Goal: Task Accomplishment & Management: Use online tool/utility

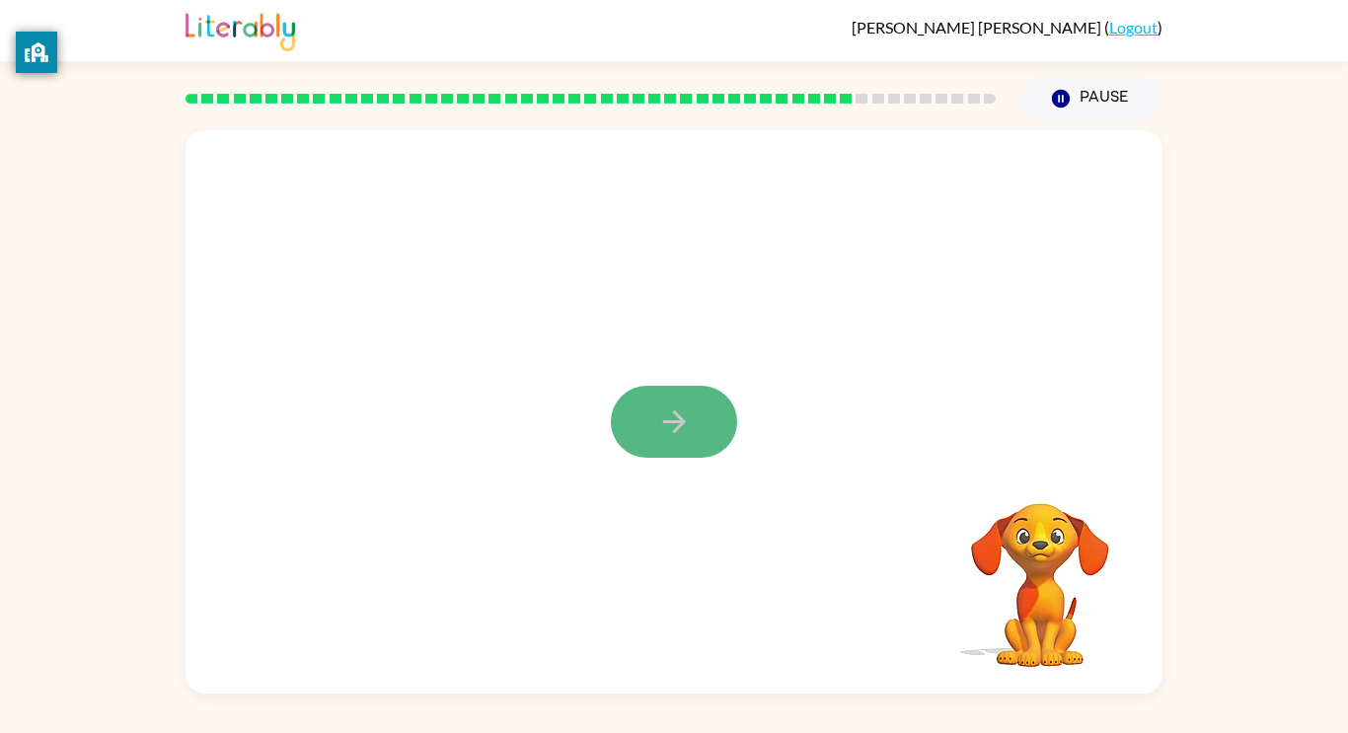
click at [682, 391] on button "button" at bounding box center [674, 422] width 126 height 72
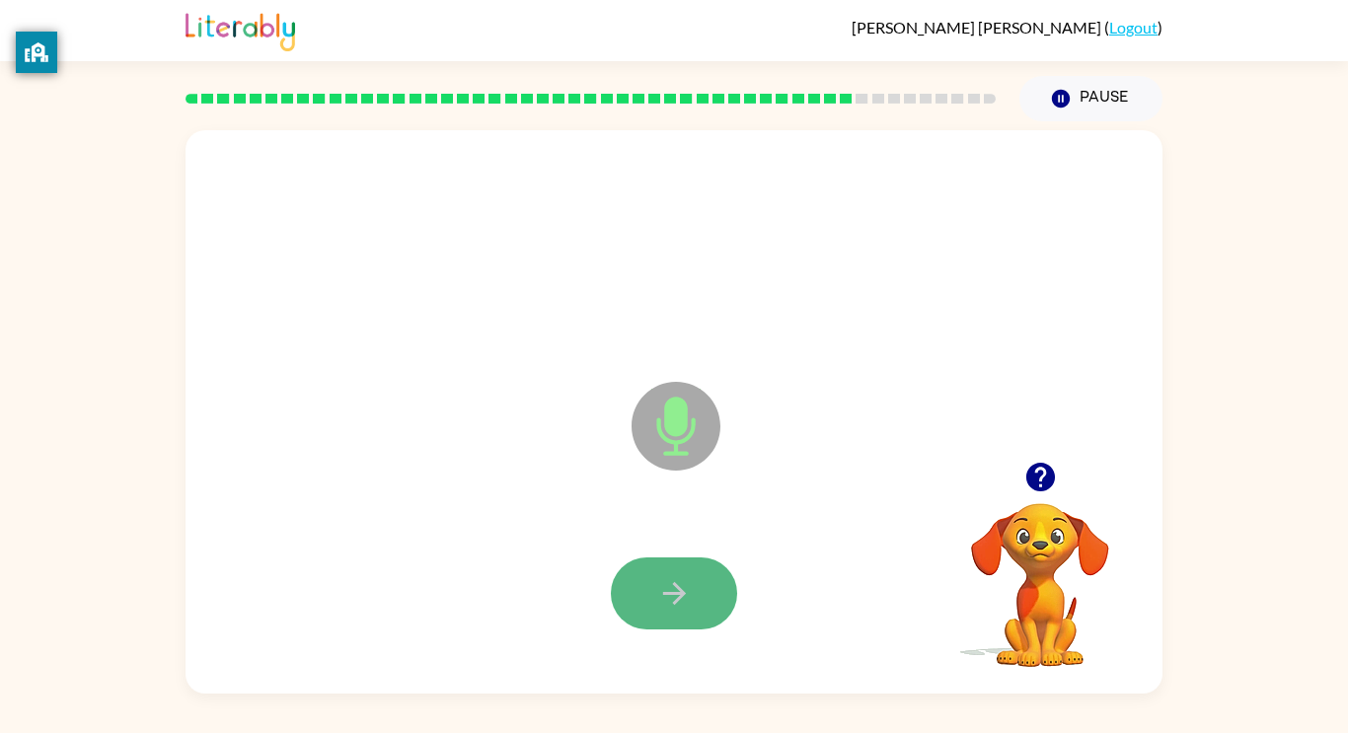
click at [685, 600] on icon "button" at bounding box center [674, 593] width 35 height 35
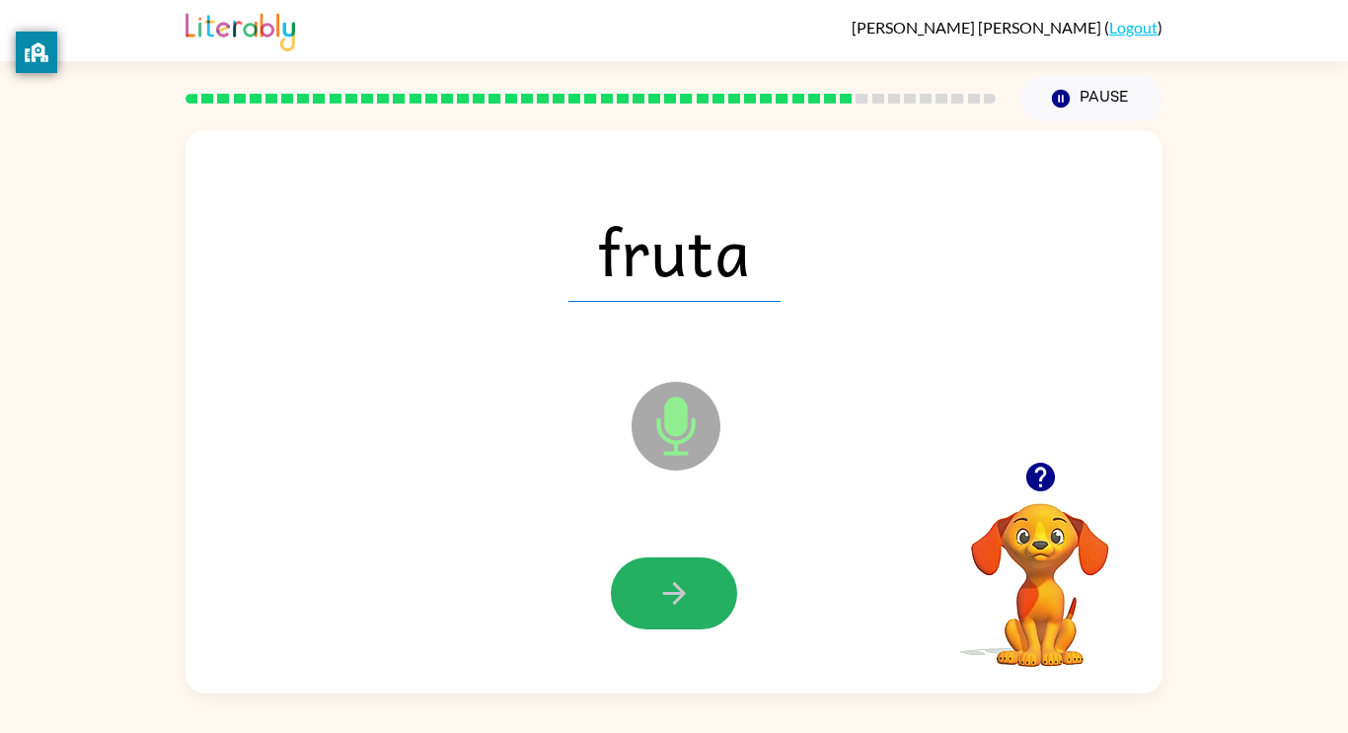
click at [659, 604] on icon "button" at bounding box center [674, 593] width 35 height 35
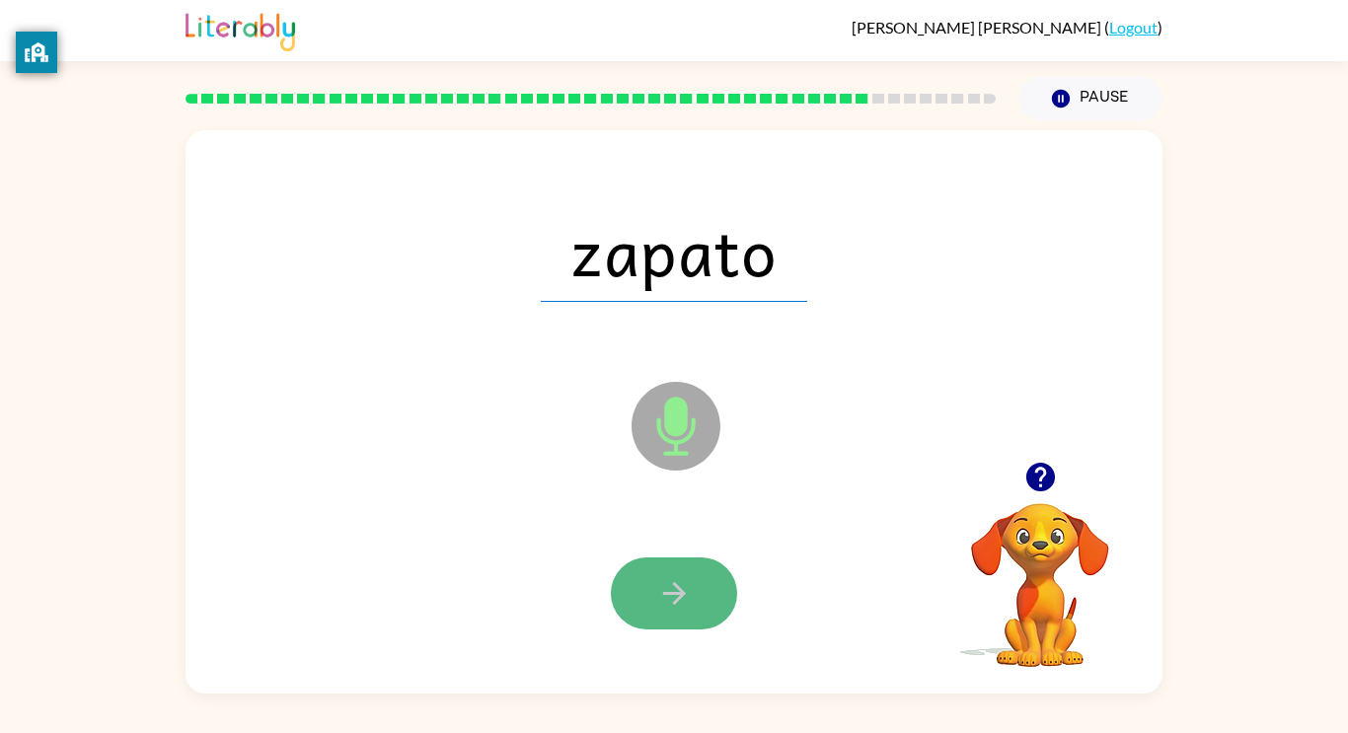
click at [666, 604] on icon "button" at bounding box center [674, 593] width 35 height 35
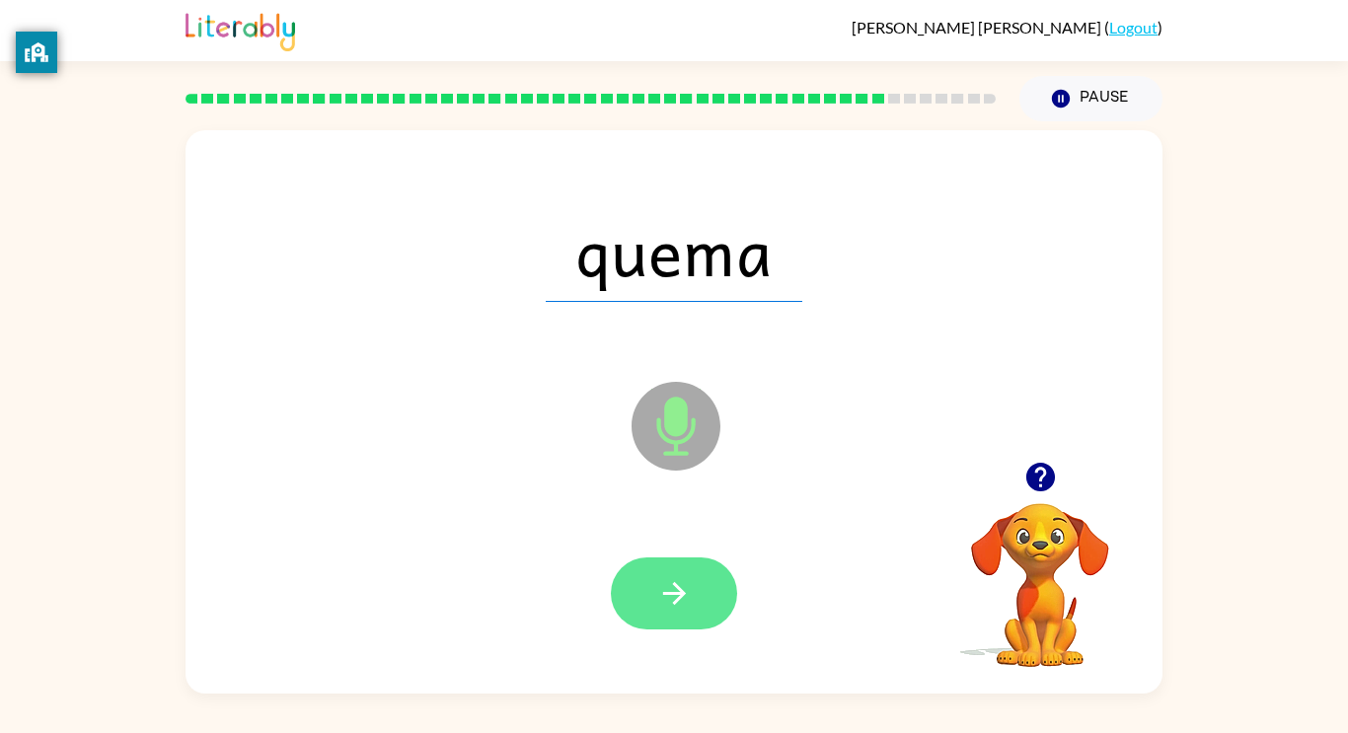
click at [668, 604] on icon "button" at bounding box center [674, 593] width 35 height 35
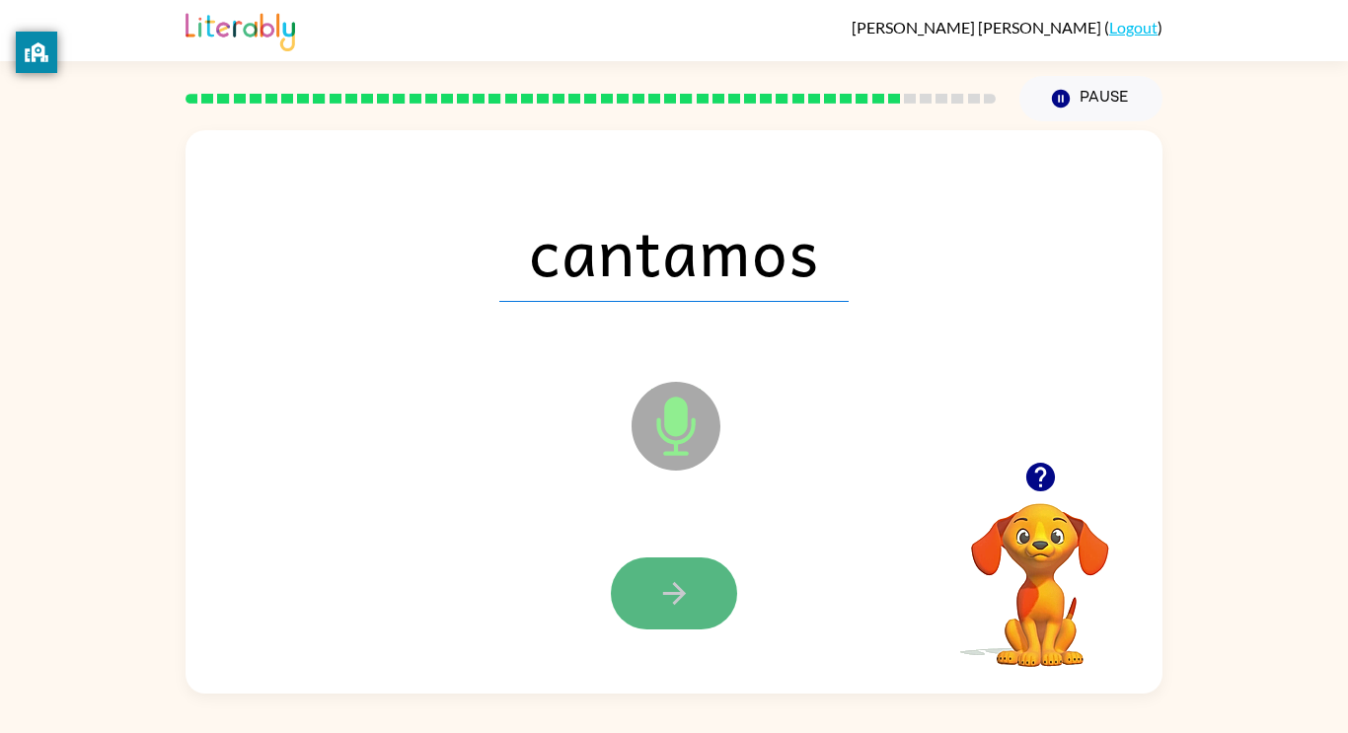
click at [653, 585] on button "button" at bounding box center [674, 593] width 126 height 72
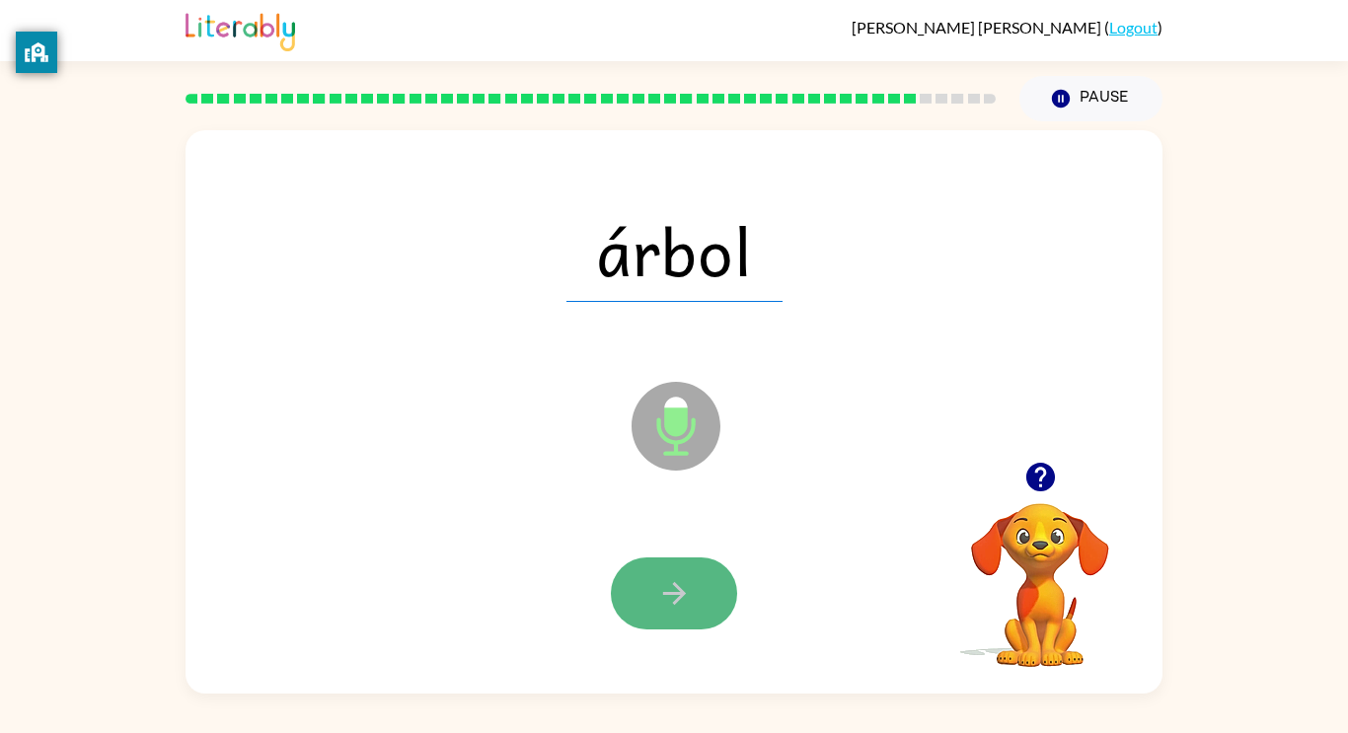
click at [706, 580] on button "button" at bounding box center [674, 593] width 126 height 72
click at [682, 589] on icon "button" at bounding box center [674, 593] width 35 height 35
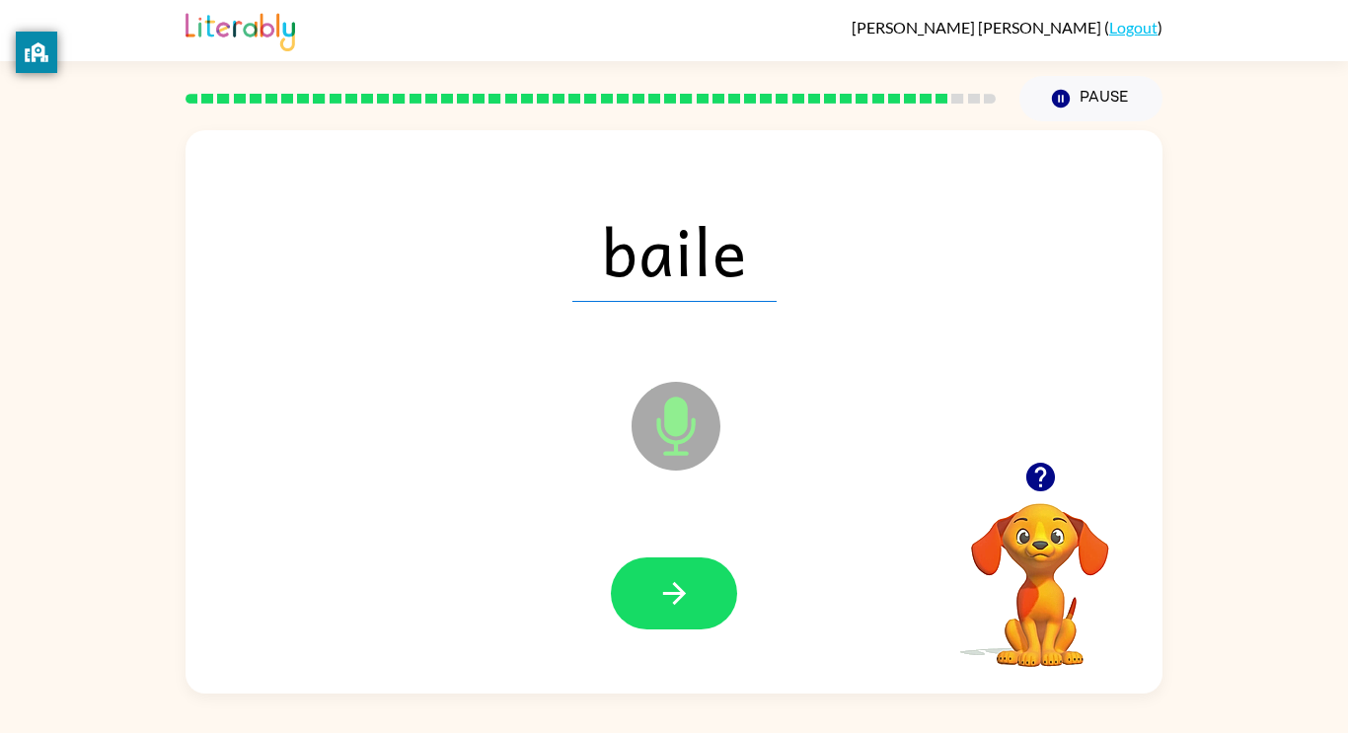
click at [682, 589] on icon "button" at bounding box center [674, 593] width 35 height 35
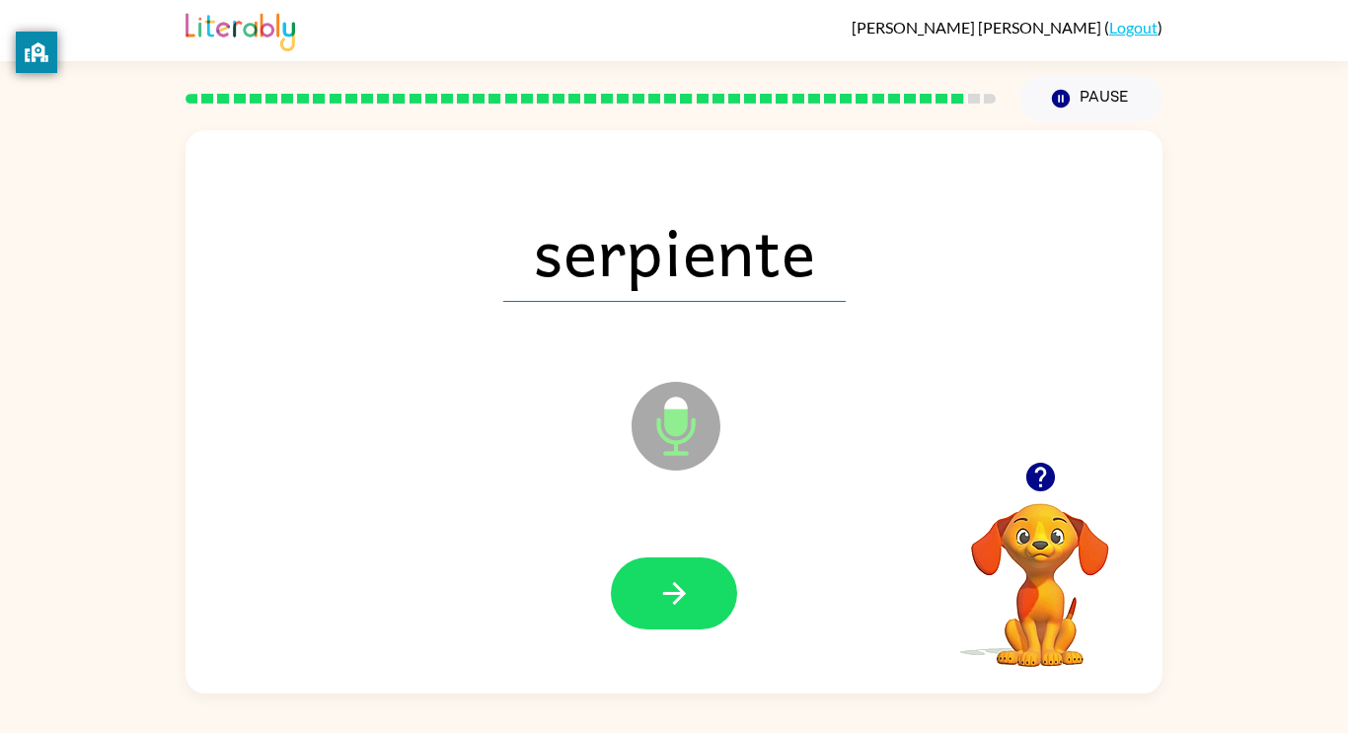
click at [682, 589] on icon "button" at bounding box center [674, 593] width 35 height 35
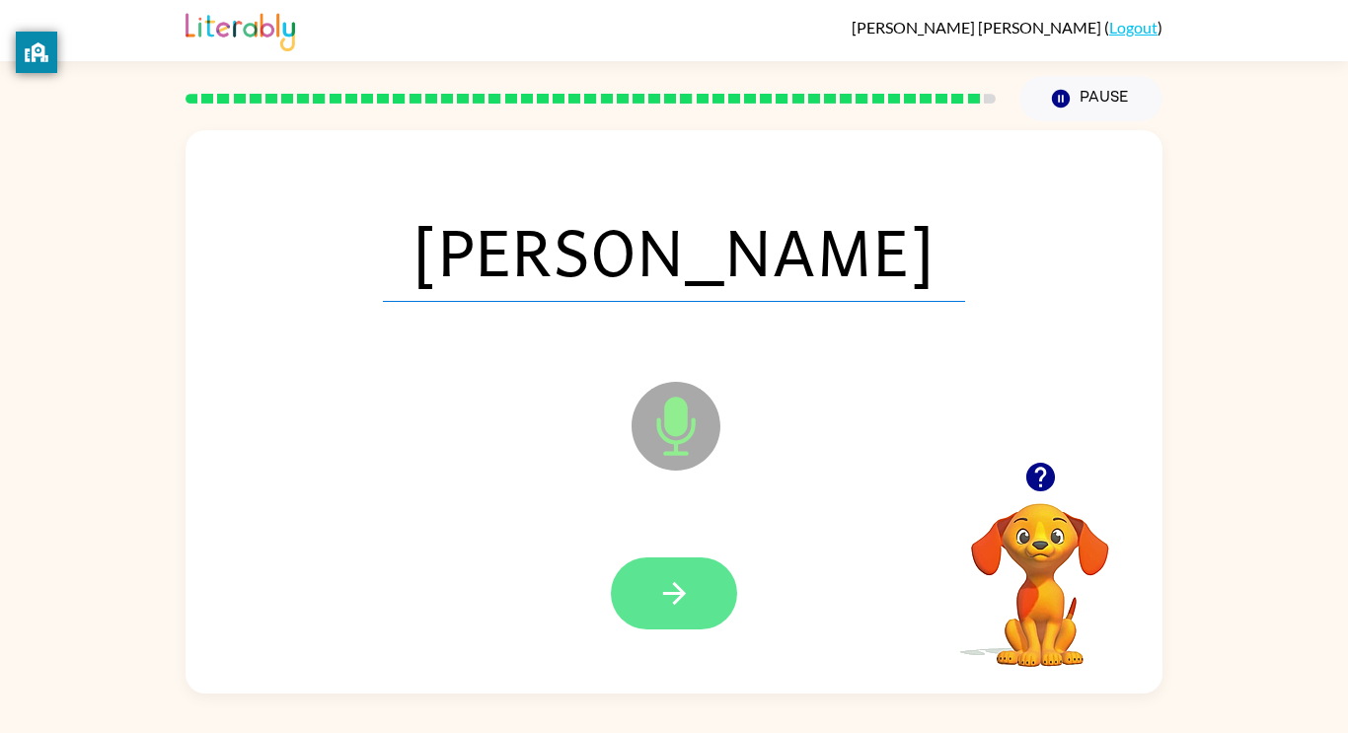
click at [685, 589] on icon "button" at bounding box center [674, 593] width 35 height 35
